Goal: Task Accomplishment & Management: Complete application form

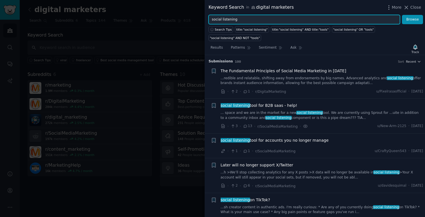
drag, startPoint x: 241, startPoint y: 21, endPoint x: 207, endPoint y: 18, distance: 34.7
click at [207, 18] on div "social listening Browse" at bounding box center [315, 20] width 220 height 10
type input "video intelligence"
click at [402, 15] on button "Browse" at bounding box center [412, 20] width 21 height 10
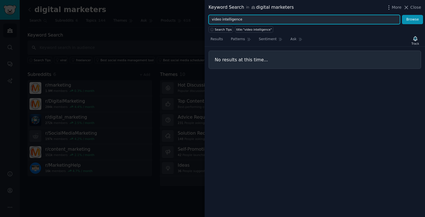
drag, startPoint x: 256, startPoint y: 21, endPoint x: 212, endPoint y: 18, distance: 44.5
click at [212, 18] on input "video intelligence" at bounding box center [304, 20] width 191 height 10
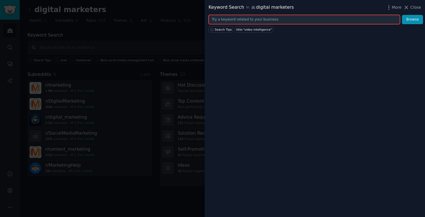
paste input "social media analytics"
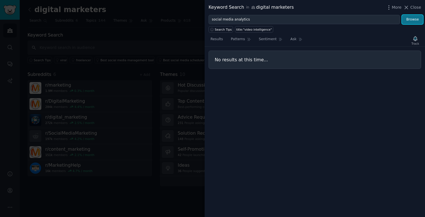
click at [411, 23] on button "Browse" at bounding box center [412, 20] width 21 height 10
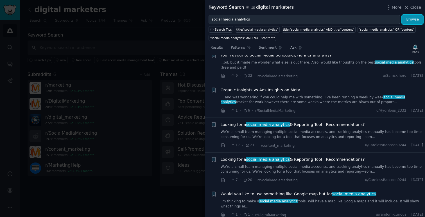
scroll to position [52, 0]
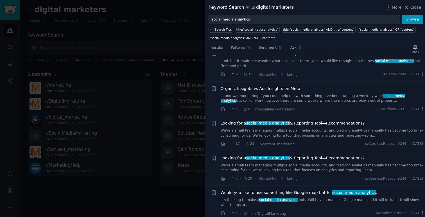
click at [265, 121] on span "social media analytics" at bounding box center [268, 123] width 45 height 4
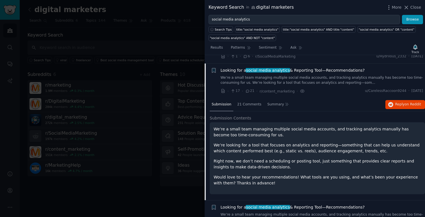
scroll to position [113, 0]
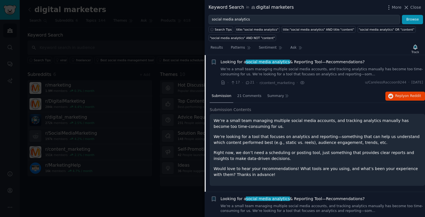
click at [262, 145] on p "We’re looking for a tool that focuses on analytics and reporting—something that…" at bounding box center [317, 140] width 207 height 12
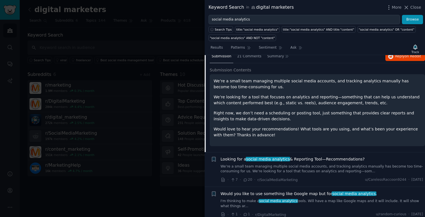
scroll to position [147, 0]
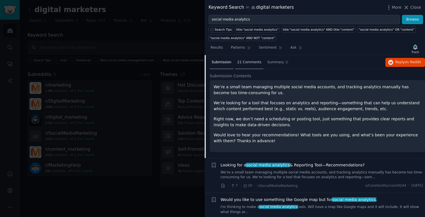
click at [252, 64] on span "21 Comments" at bounding box center [249, 62] width 24 height 5
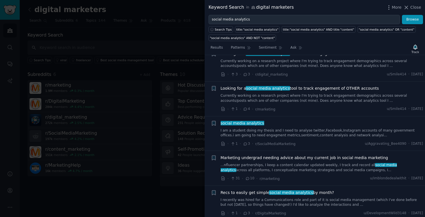
scroll to position [1015, 0]
click at [274, 100] on link "Currently working on a research project where I'm trying to track engagement de…" at bounding box center [322, 99] width 203 height 10
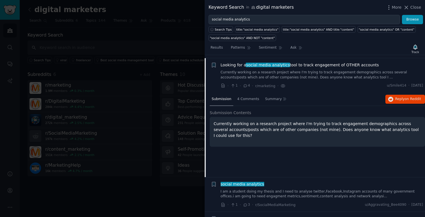
scroll to position [728, 0]
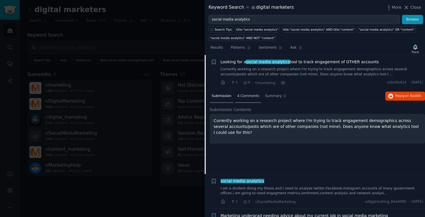
click at [252, 98] on span "4 Comments" at bounding box center [248, 96] width 22 height 5
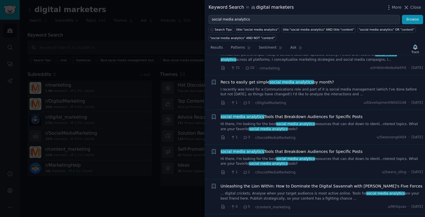
scroll to position [909, 0]
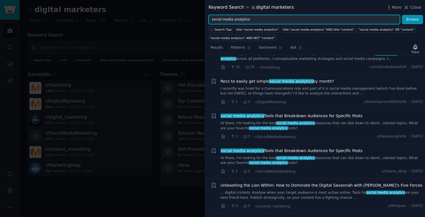
drag, startPoint x: 254, startPoint y: 22, endPoint x: 195, endPoint y: 21, distance: 59.9
click at [195, 21] on div "Keyword Search in digital marketers More Close social media analytics Browse Se…" at bounding box center [212, 108] width 425 height 217
click at [402, 15] on button "Browse" at bounding box center [412, 20] width 21 height 10
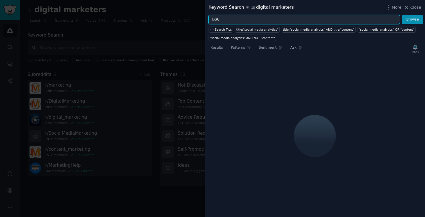
click at [212, 20] on input "UGC" at bounding box center [304, 20] width 191 height 10
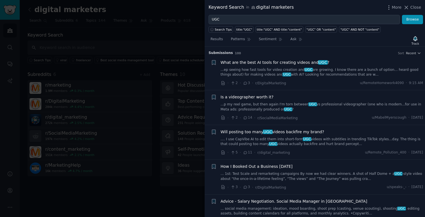
click at [284, 60] on span "What are the best AI tools for creating videos and UGC ?" at bounding box center [275, 63] width 109 height 6
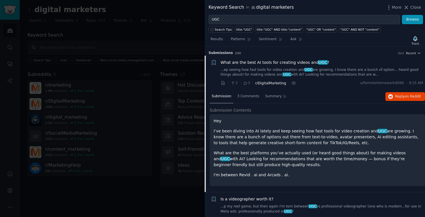
scroll to position [9, 0]
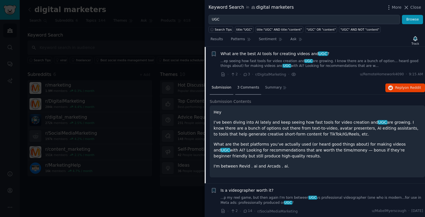
click at [250, 89] on span "3 Comments" at bounding box center [248, 87] width 22 height 5
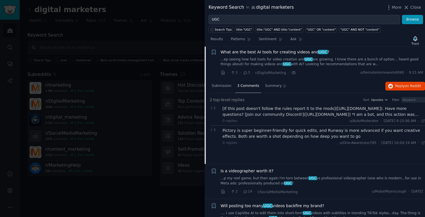
scroll to position [0, 0]
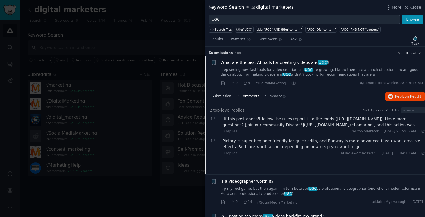
click at [218, 94] on span "Submission" at bounding box center [222, 96] width 20 height 5
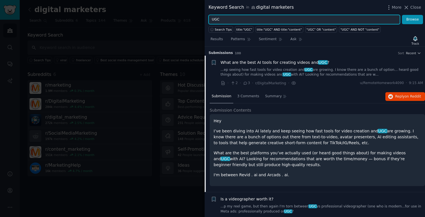
click at [214, 20] on input "UGC" at bounding box center [304, 20] width 191 height 10
click at [402, 15] on button "Browse" at bounding box center [412, 20] width 21 height 10
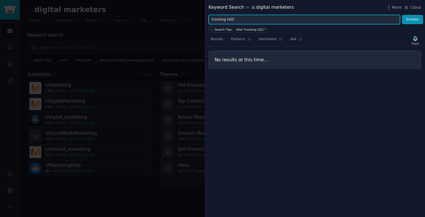
drag, startPoint x: 242, startPoint y: 22, endPoint x: 209, endPoint y: 22, distance: 33.2
click at [209, 22] on input "tracking UGC" at bounding box center [304, 20] width 191 height 10
drag, startPoint x: 239, startPoint y: 21, endPoint x: 199, endPoint y: 16, distance: 40.6
click at [199, 16] on div "Keyword Search in digital marketers More Close tracking UGC Browse Search Tips …" at bounding box center [212, 108] width 425 height 217
paste input "social media ROI"
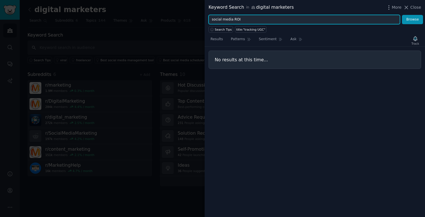
type input "social media ROI"
click at [402, 15] on button "Browse" at bounding box center [412, 20] width 21 height 10
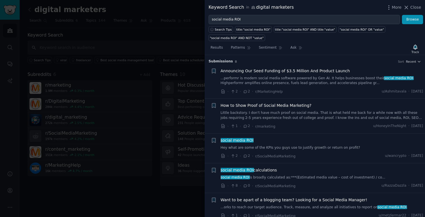
click at [259, 106] on span "How to Show Proof of Social Media Marketing?" at bounding box center [266, 106] width 91 height 6
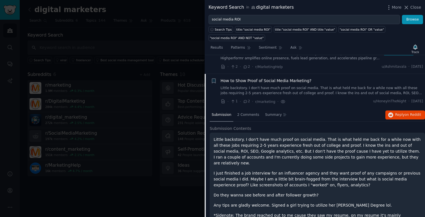
scroll to position [44, 0]
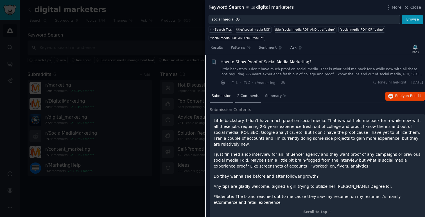
click at [245, 96] on span "2 Comments" at bounding box center [248, 96] width 22 height 5
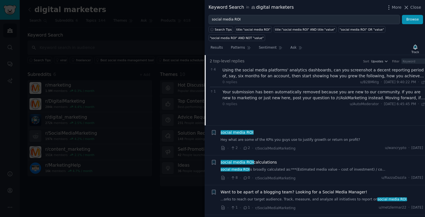
scroll to position [92, 0]
click at [250, 141] on link "Hey what are some of the KPIs you guys use to justify growth or return on profi…" at bounding box center [322, 140] width 203 height 5
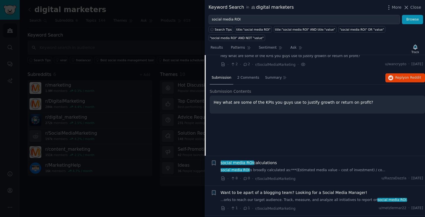
scroll to position [78, 0]
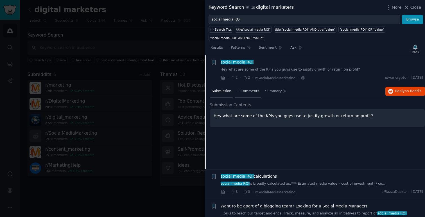
click at [244, 90] on span "2 Comments" at bounding box center [248, 91] width 22 height 5
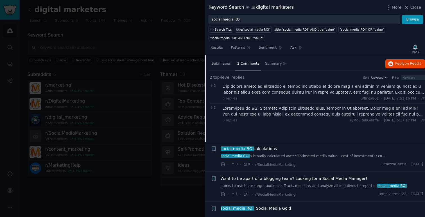
scroll to position [109, 0]
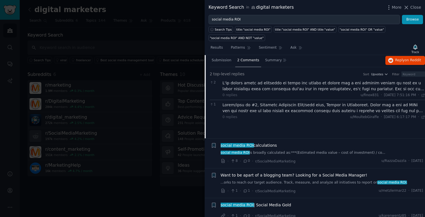
click at [269, 146] on span "social media ROI calculations" at bounding box center [249, 146] width 57 height 6
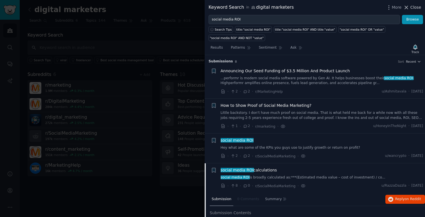
click at [410, 9] on button "Close" at bounding box center [412, 7] width 18 height 6
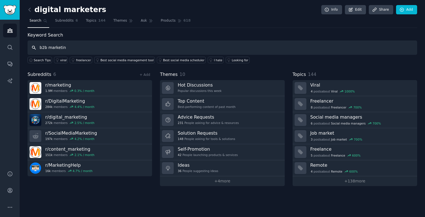
type input "b2b marketing"
click at [27, 10] on icon at bounding box center [30, 10] width 6 height 6
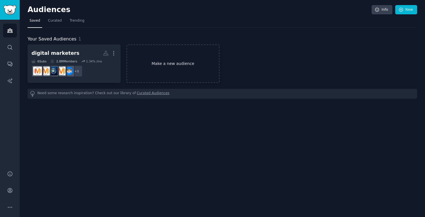
click at [162, 68] on link "Make a new audience" at bounding box center [173, 63] width 93 height 39
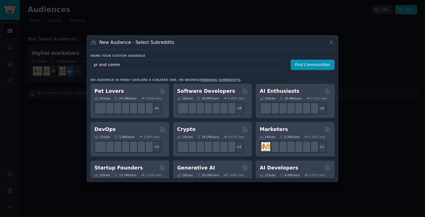
type input "pr and comms"
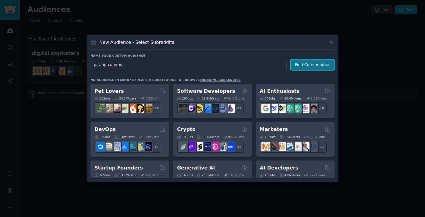
click at [306, 66] on button "Find Communities" at bounding box center [313, 65] width 44 height 10
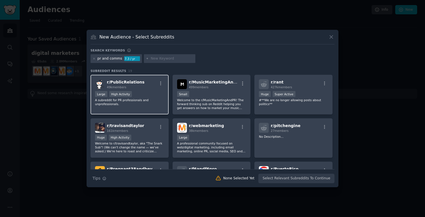
click at [136, 96] on div "Large High Activity" at bounding box center [129, 94] width 69 height 7
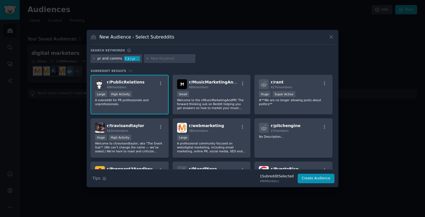
click at [146, 58] on icon at bounding box center [147, 58] width 3 height 3
click at [146, 59] on icon at bounding box center [147, 58] width 3 height 3
click at [162, 60] on input "text" at bounding box center [172, 58] width 43 height 5
type input "public relations"
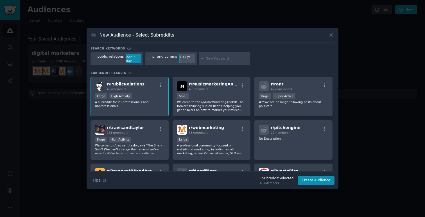
click at [211, 59] on input "text" at bounding box center [227, 58] width 43 height 5
type input "communications"
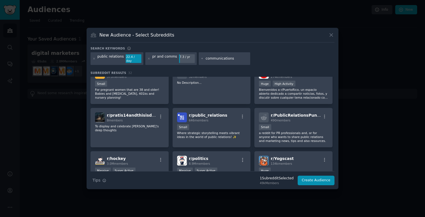
scroll to position [102, 0]
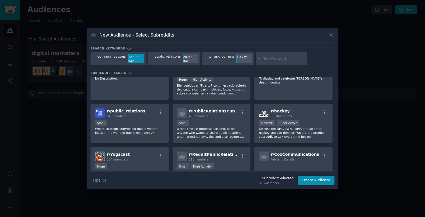
scroll to position [198, 0]
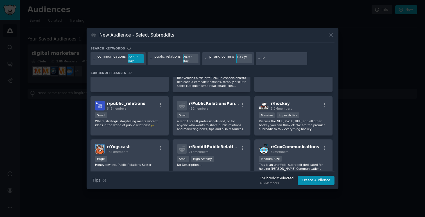
type input "PR"
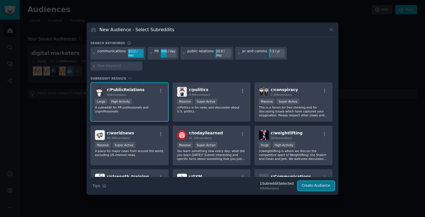
click at [319, 181] on button "Create Audience" at bounding box center [316, 186] width 37 height 10
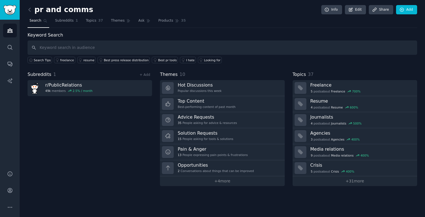
click at [97, 49] on input "text" at bounding box center [223, 47] width 390 height 14
type input "social media"
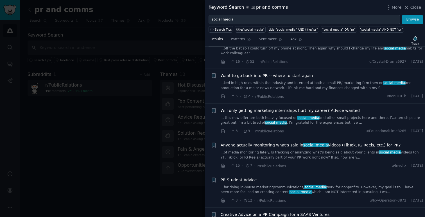
scroll to position [168, 0]
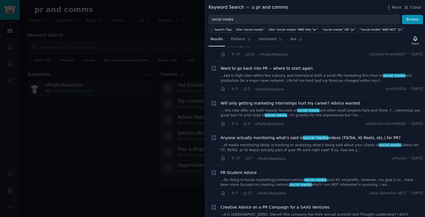
click at [284, 136] on span "Anyone actually monitoring what’s said in social media videos (TikTok, IG Reels…" at bounding box center [311, 138] width 180 height 6
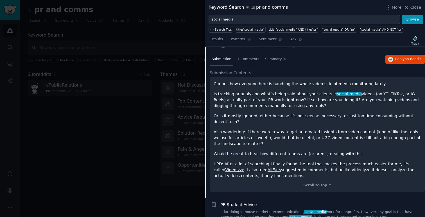
scroll to position [283, 0]
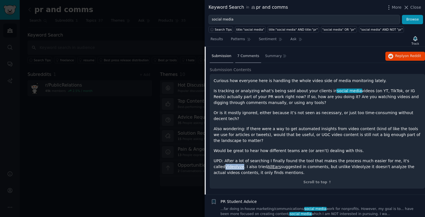
click at [244, 57] on span "7 Comments" at bounding box center [248, 56] width 22 height 5
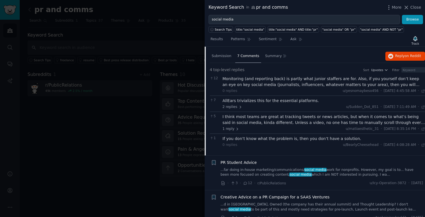
click at [317, 84] on div "Monitoring (and reporting back) is partly what junior staffers are for. Also, i…" at bounding box center [324, 82] width 203 height 12
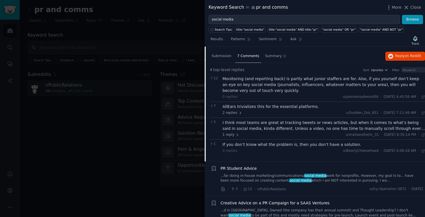
click at [317, 128] on div "I think most teams are great at tracking tweets or news articles, but when it c…" at bounding box center [324, 126] width 203 height 12
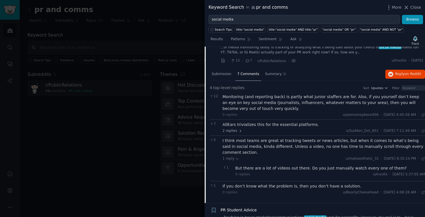
scroll to position [262, 0]
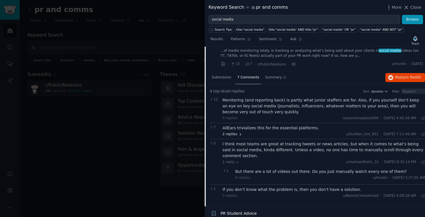
click at [235, 136] on span "2 replies" at bounding box center [233, 134] width 20 height 5
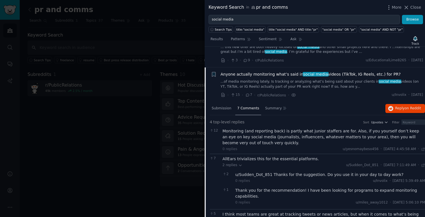
scroll to position [232, 0]
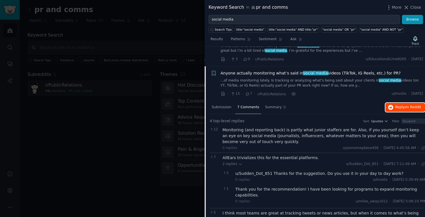
click at [391, 107] on icon "button" at bounding box center [390, 107] width 5 height 5
